Goal: Complete application form

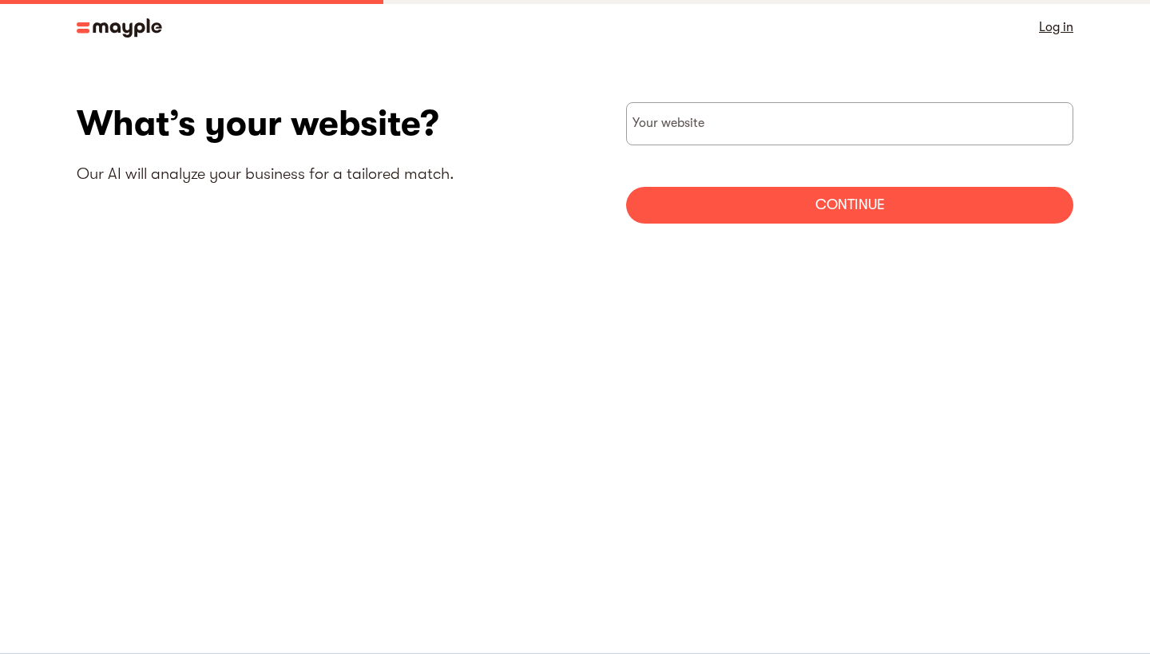
click at [750, 129] on input "websiteStep" at bounding box center [849, 123] width 447 height 43
click at [698, 134] on input "websiteStep" at bounding box center [849, 123] width 447 height 43
paste input "[URL][DOMAIN_NAME]"
type input "[URL][DOMAIN_NAME]"
click at [810, 196] on div "Continue" at bounding box center [849, 205] width 447 height 37
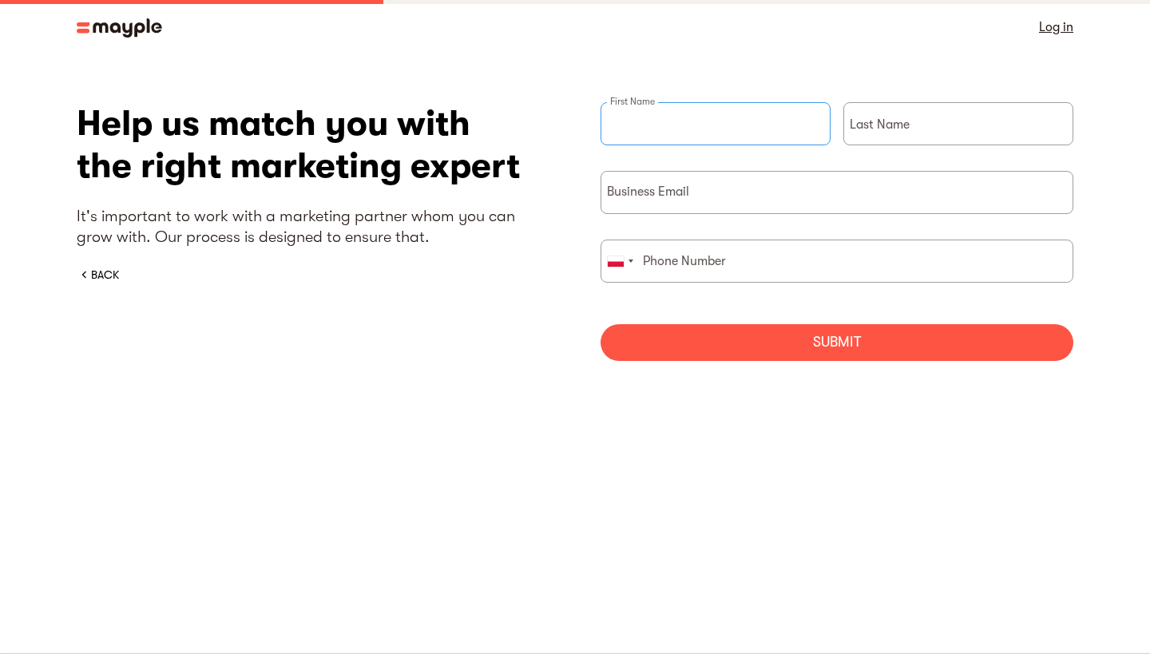
click at [717, 125] on input "briefForm" at bounding box center [715, 123] width 230 height 43
type input "[PERSON_NAME]"
paste input "[PERSON_NAME][EMAIL_ADDRESS][DOMAIN_NAME]"
type input "[PERSON_NAME][EMAIL_ADDRESS][DOMAIN_NAME]"
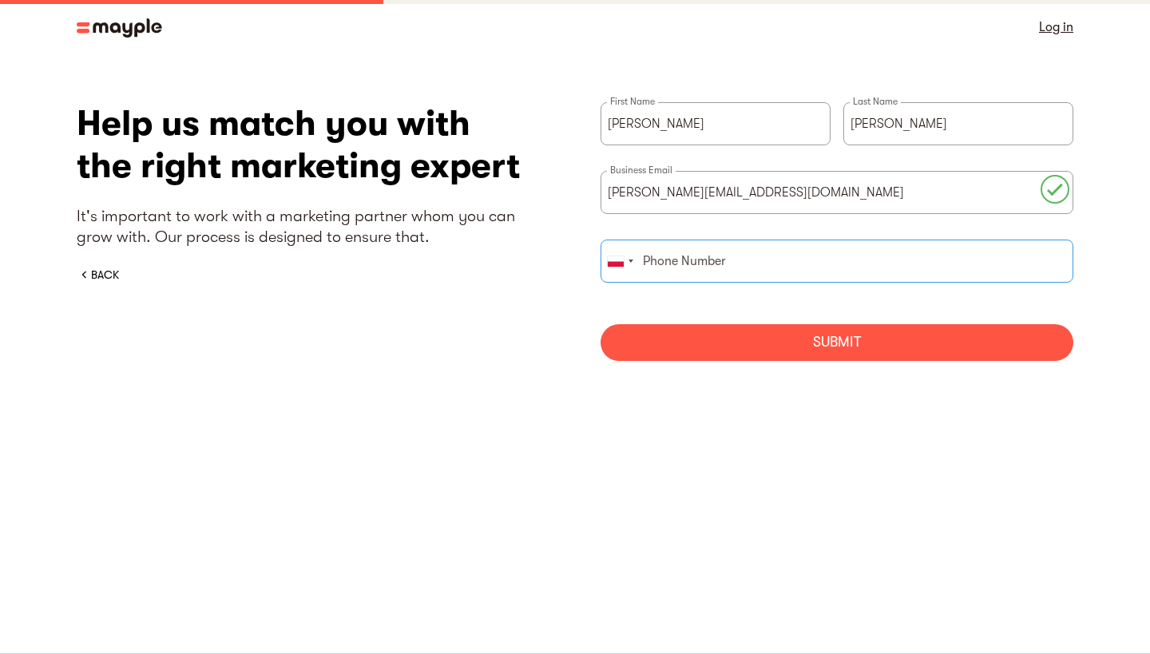
paste input "453 537 125"
type input "453 537 125"
click at [730, 348] on div "Submit" at bounding box center [836, 342] width 473 height 37
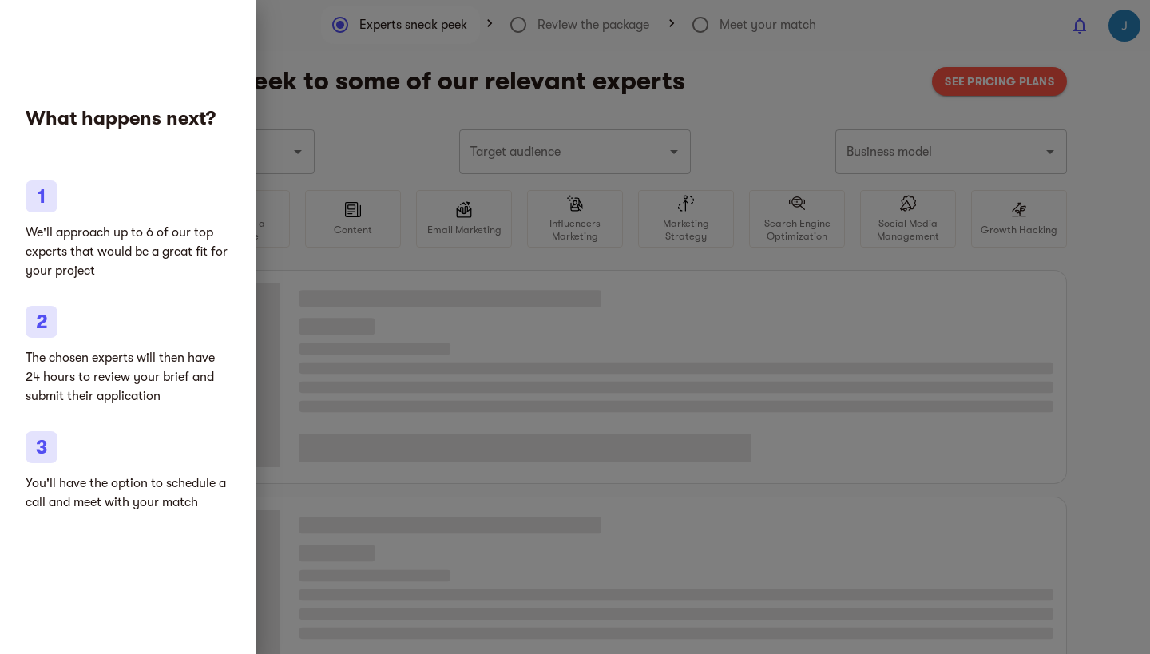
type input "Marketing agencies"
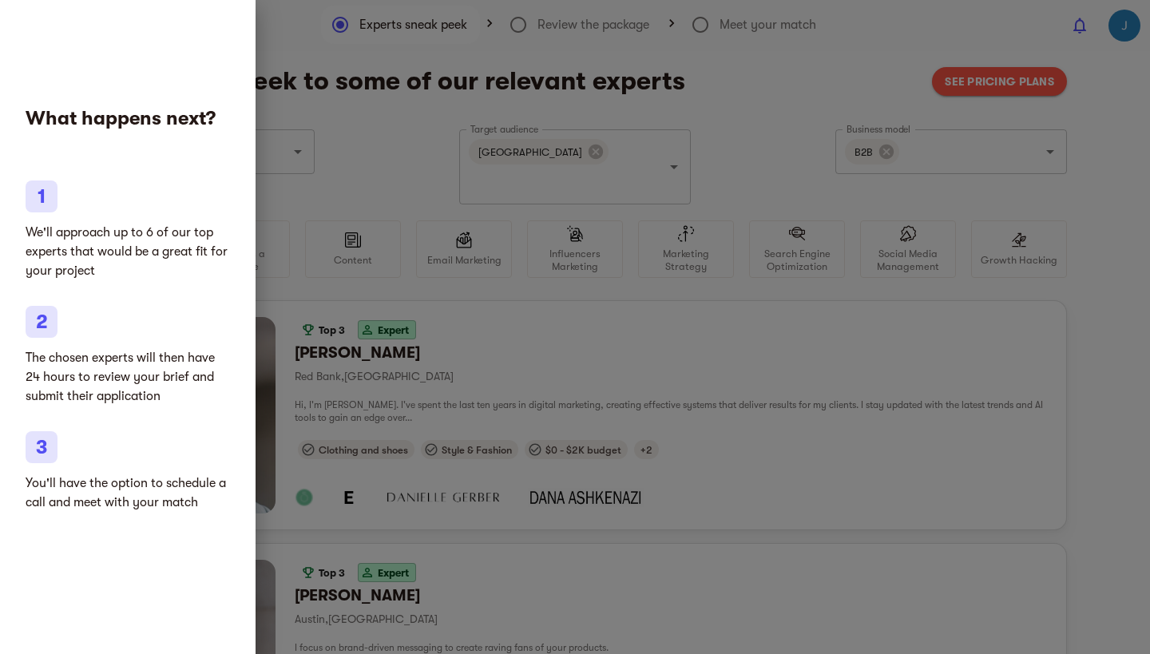
click at [296, 283] on div at bounding box center [575, 327] width 1150 height 654
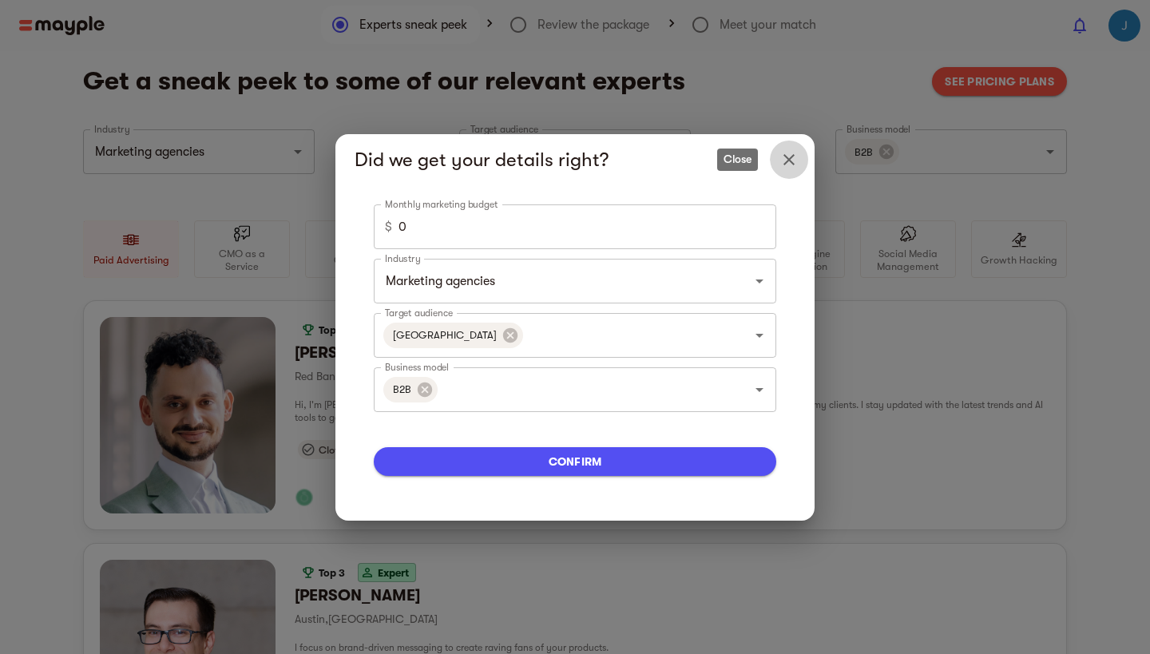
click at [787, 157] on icon "Close" at bounding box center [788, 159] width 11 height 11
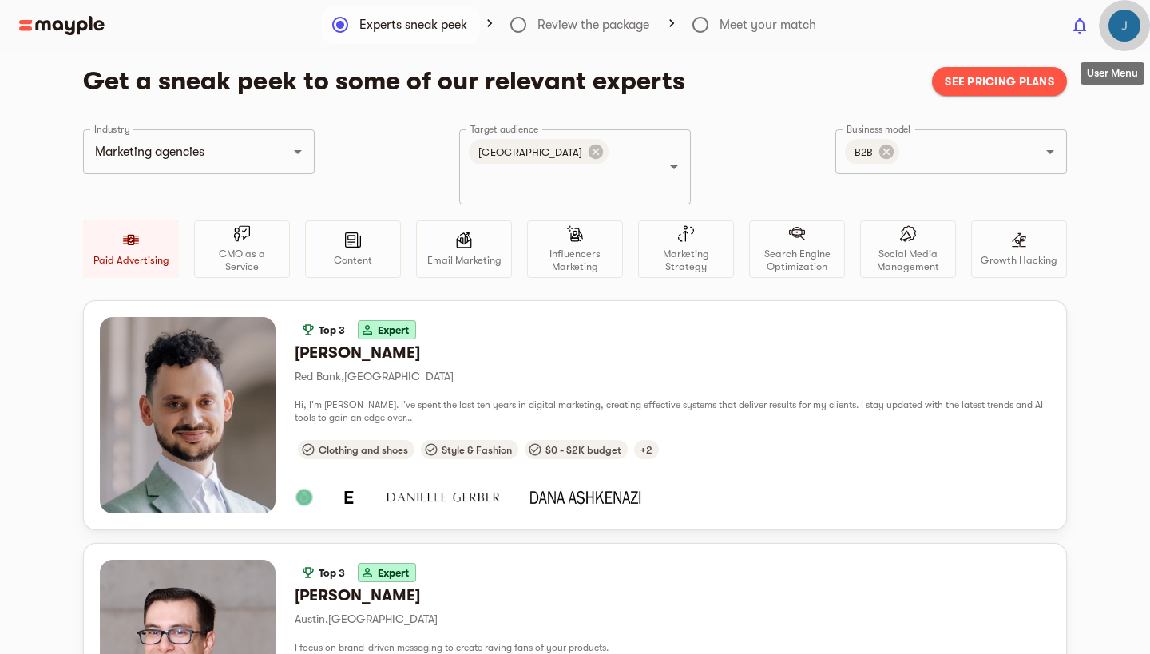
click at [1139, 24] on img "button" at bounding box center [1124, 26] width 32 height 32
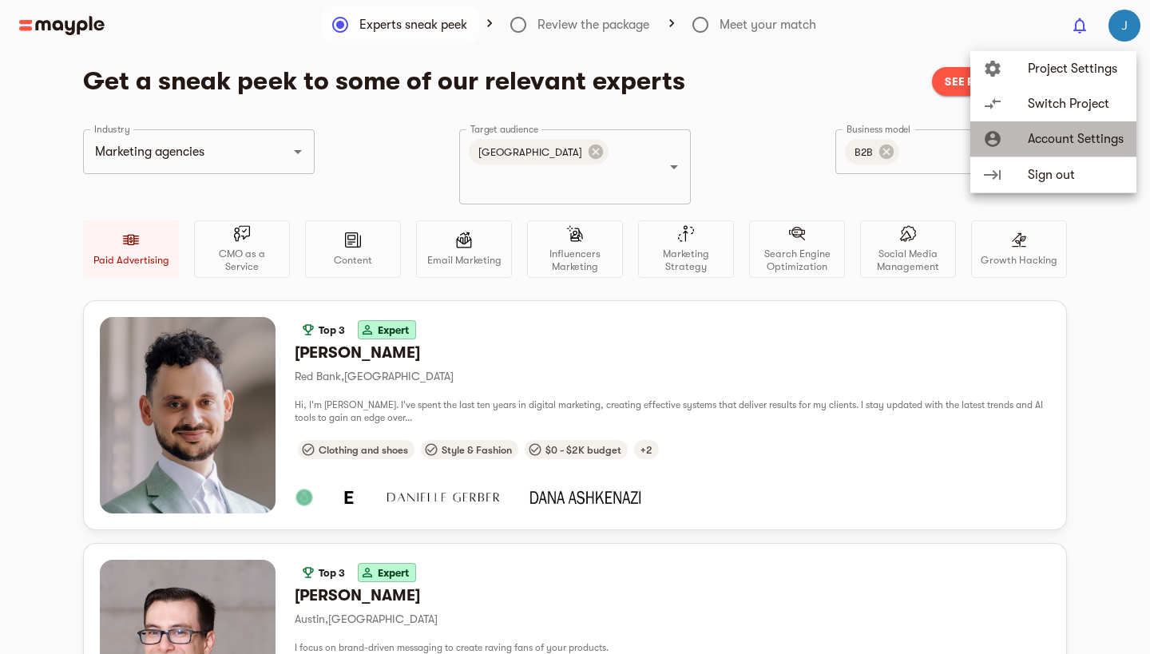
click at [1100, 144] on span "Account Settings" at bounding box center [1076, 138] width 96 height 19
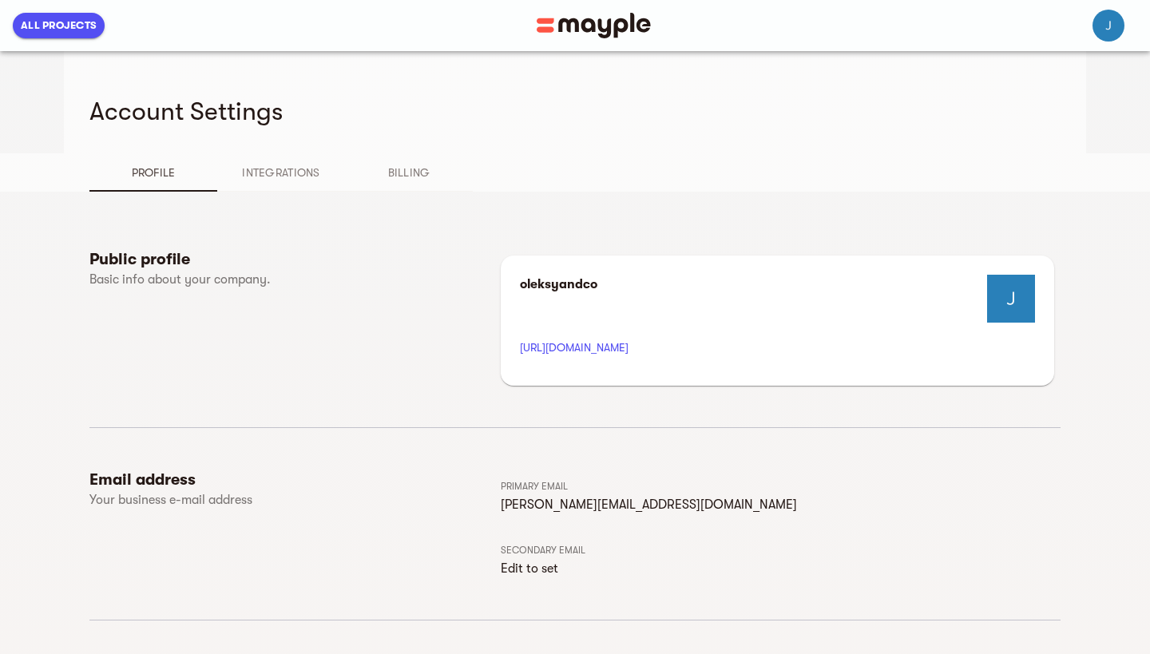
click at [287, 160] on button "Integrations" at bounding box center [281, 172] width 128 height 38
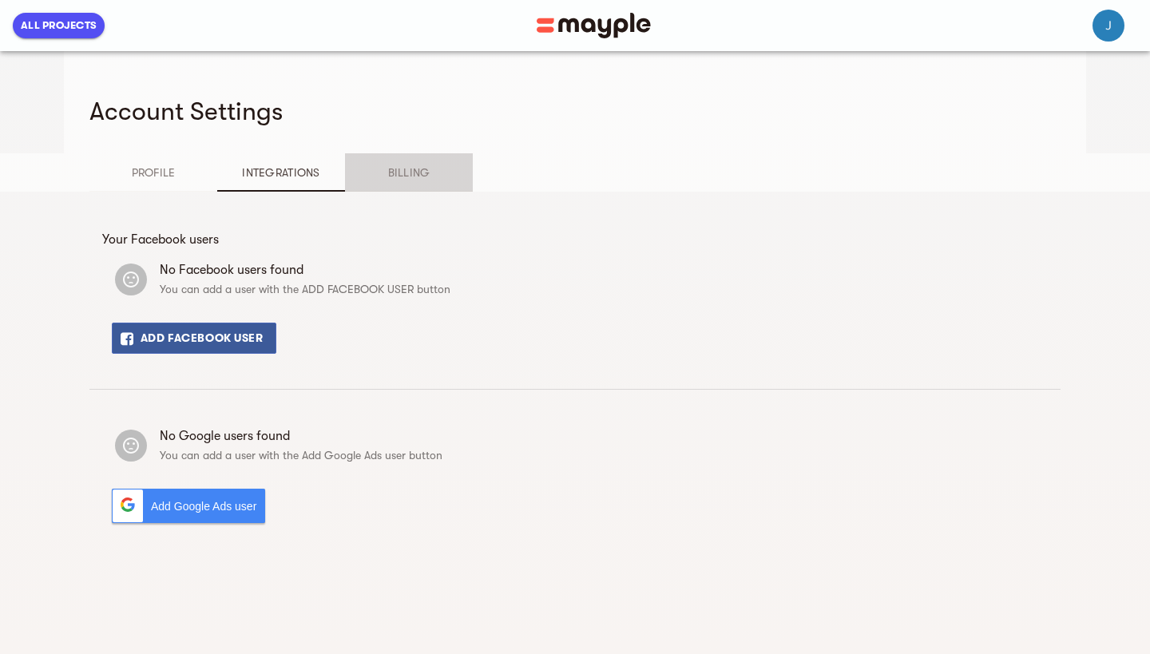
click at [391, 169] on span "Billing" at bounding box center [408, 172] width 109 height 19
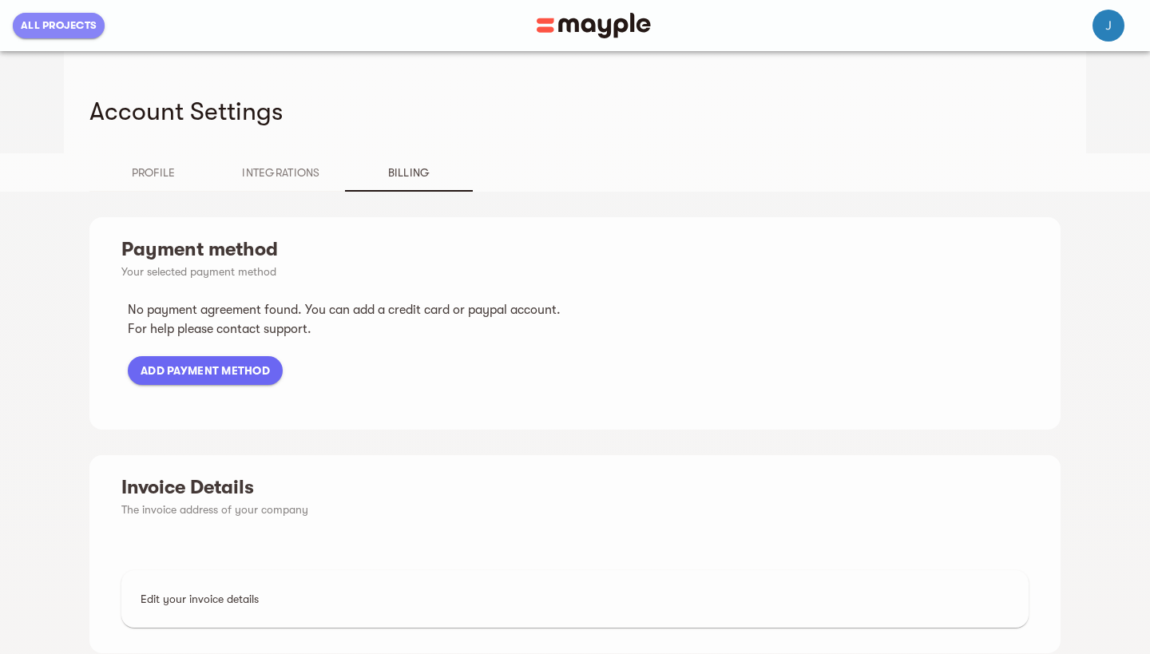
click at [70, 25] on span "All Projects" at bounding box center [59, 25] width 76 height 19
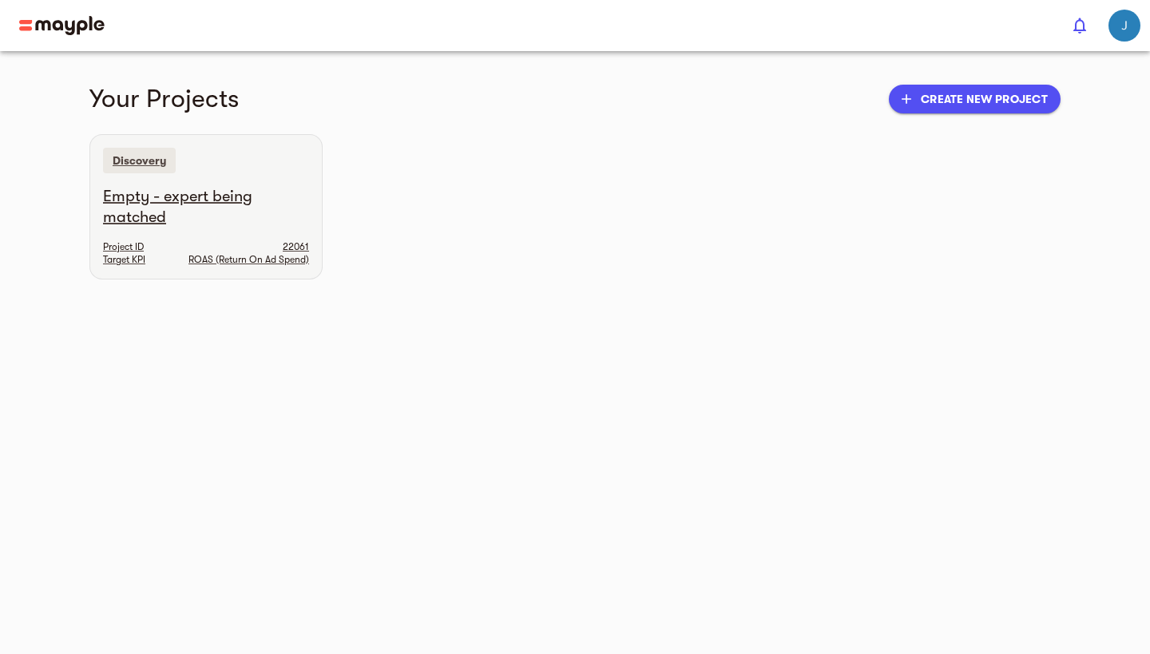
click at [283, 197] on h6 "Empty - expert being matched" at bounding box center [206, 207] width 206 height 42
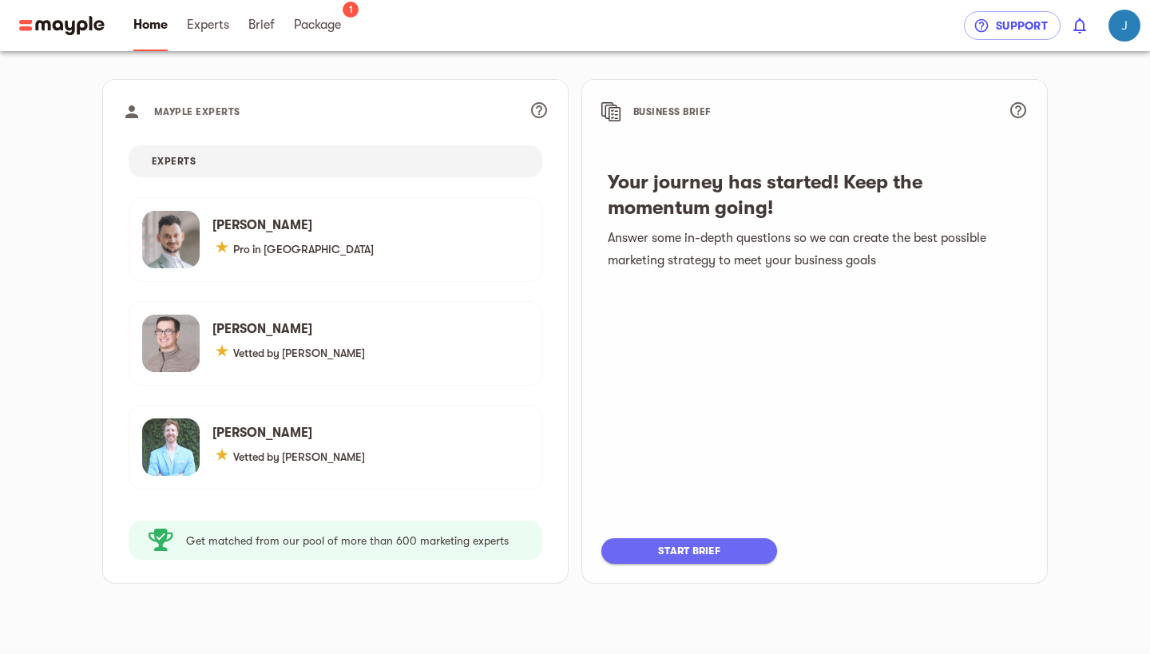
scroll to position [105, 0]
